Goal: Task Accomplishment & Management: Complete application form

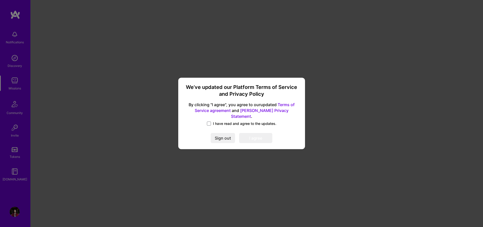
click at [208, 124] on div "We’ve updated our Platform Terms of Service and Privacy Policy By clicking "I a…" at bounding box center [241, 113] width 123 height 67
click at [209, 122] on span at bounding box center [209, 124] width 4 height 4
click at [0, 0] on input "I have read and agree to the updates." at bounding box center [0, 0] width 0 height 0
click at [258, 136] on button "I agree" at bounding box center [255, 138] width 33 height 10
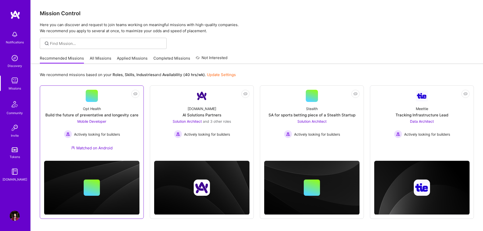
click at [116, 122] on div "Mobile Developer Actively looking for builders" at bounding box center [92, 129] width 56 height 20
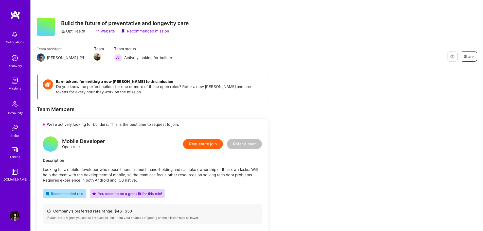
click at [192, 142] on button "Request to join" at bounding box center [203, 144] width 40 height 10
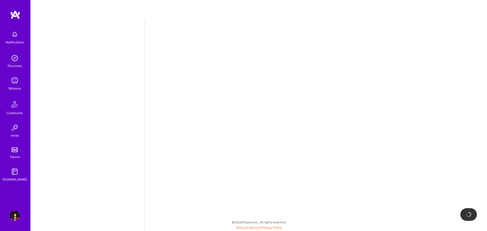
select select "MK"
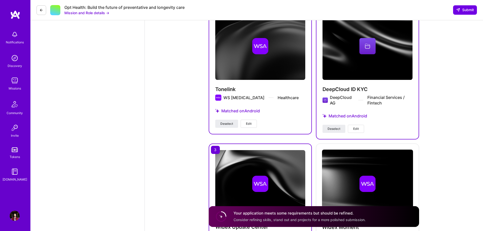
scroll to position [571, 0]
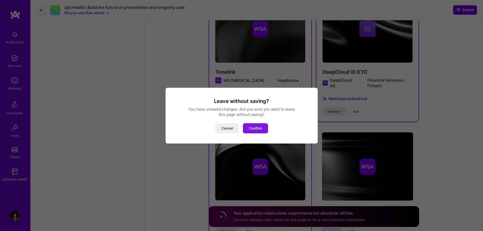
click at [256, 129] on button "Confirm" at bounding box center [255, 128] width 25 height 10
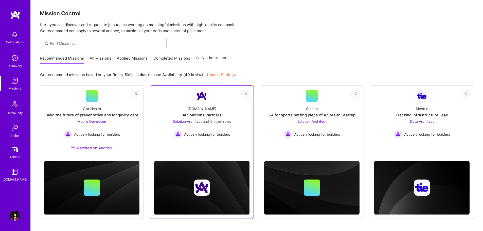
scroll to position [18, 0]
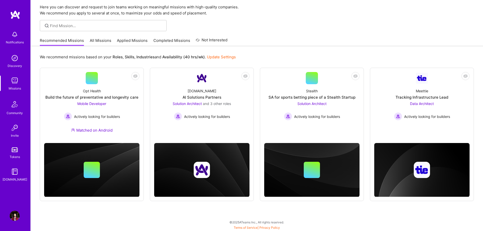
click at [104, 38] on link "All Missions" at bounding box center [101, 42] width 22 height 8
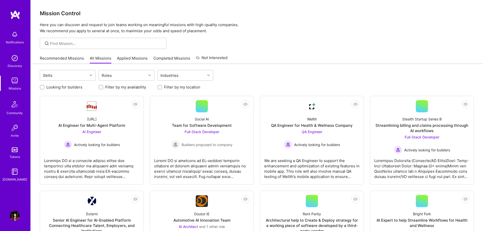
click at [52, 90] on label "Looking for builders" at bounding box center [64, 86] width 36 height 5
click at [44, 89] on input "Looking for builders" at bounding box center [43, 88] width 4 height 4
checkbox input "true"
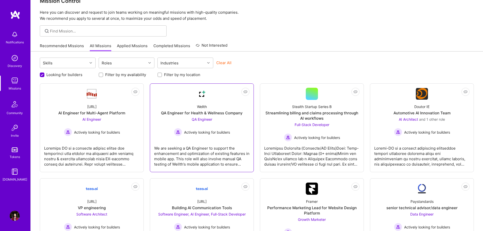
scroll to position [47, 0]
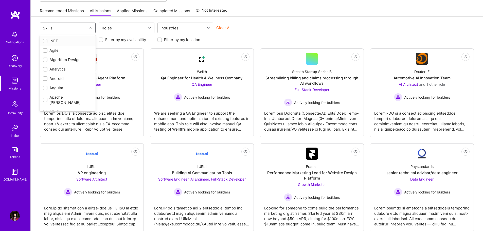
click at [83, 24] on div "Skills" at bounding box center [63, 28] width 47 height 10
click at [47, 78] on div at bounding box center [45, 78] width 5 height 5
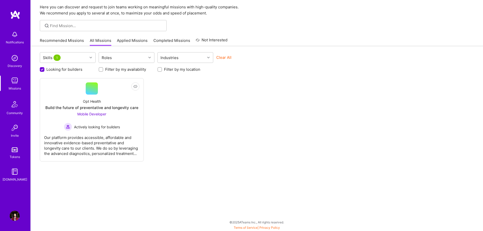
scroll to position [18, 0]
